Goal: Browse casually: Explore the website without a specific task or goal

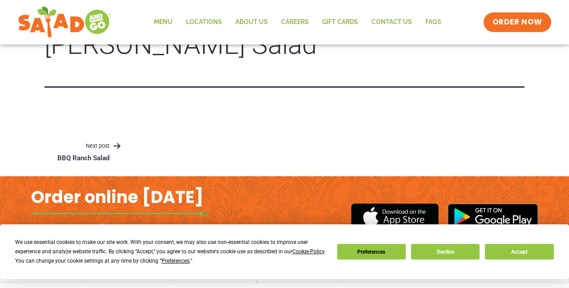
scroll to position [52, 0]
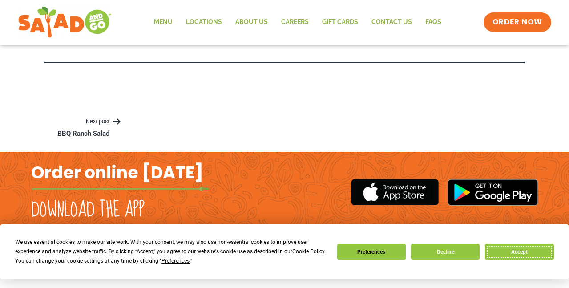
click at [525, 254] on button "Accept" at bounding box center [519, 252] width 69 height 16
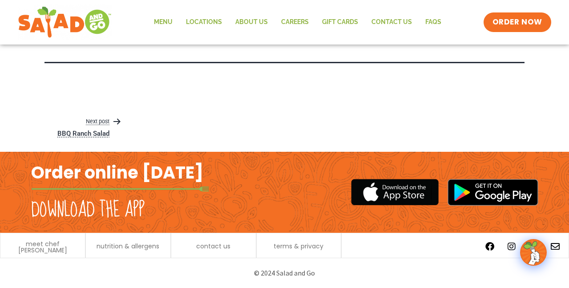
click at [106, 121] on p "Next post" at bounding box center [84, 122] width 78 height 11
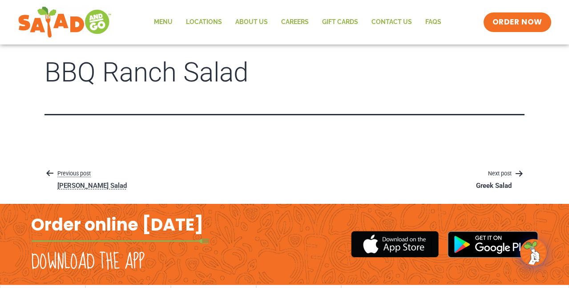
click at [53, 186] on link "Previous post [PERSON_NAME] Salad" at bounding box center [92, 180] width 95 height 22
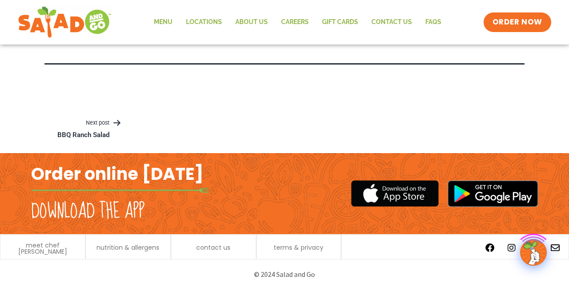
scroll to position [52, 0]
